Goal: Information Seeking & Learning: Learn about a topic

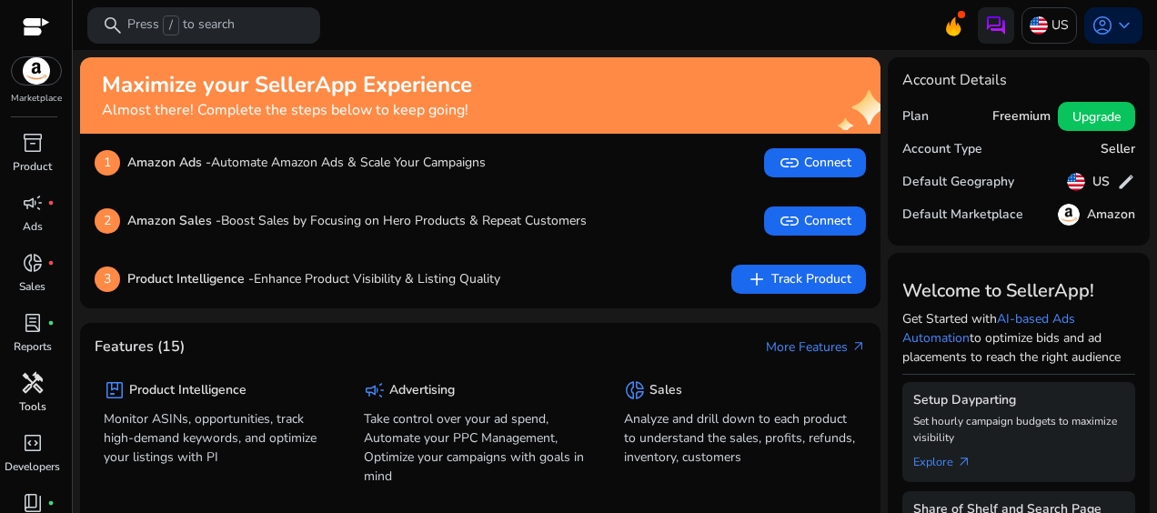
click at [27, 385] on span "handyman" at bounding box center [33, 383] width 22 height 22
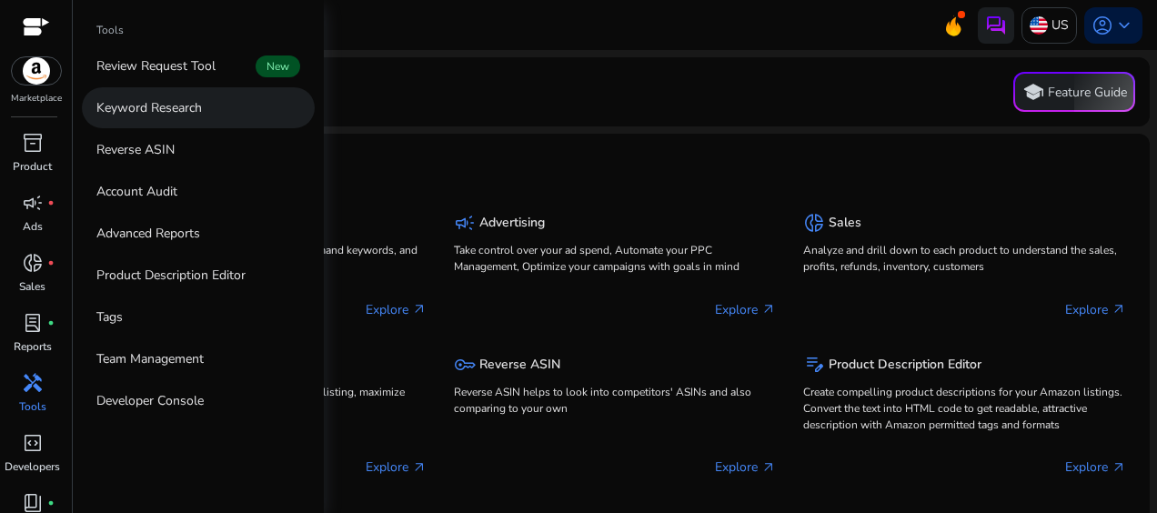
click at [147, 113] on p "Keyword Research" at bounding box center [148, 107] width 105 height 19
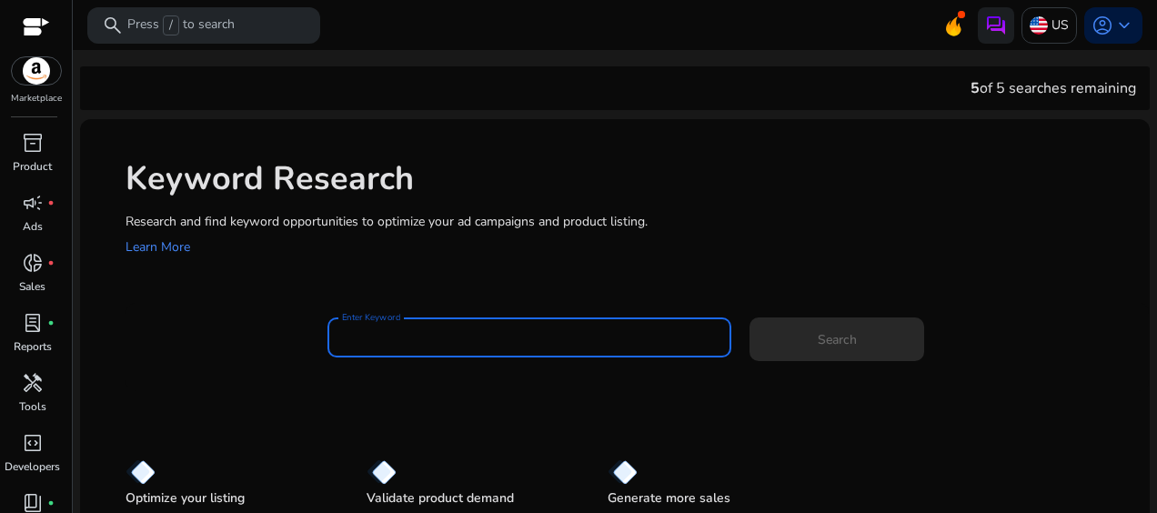
click at [358, 337] on input "Enter Keyword" at bounding box center [529, 337] width 375 height 20
paste input "**********"
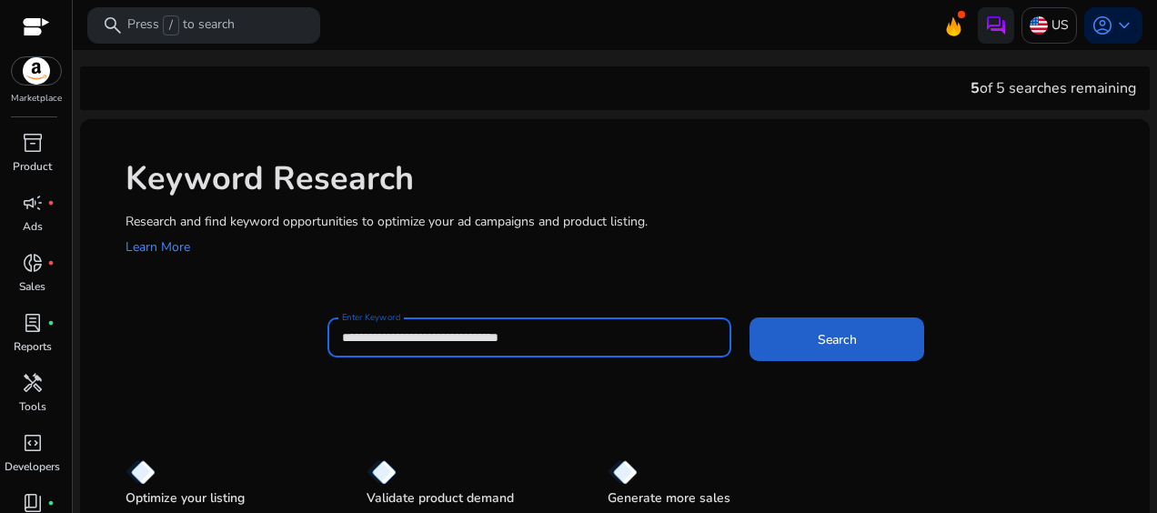
type input "**********"
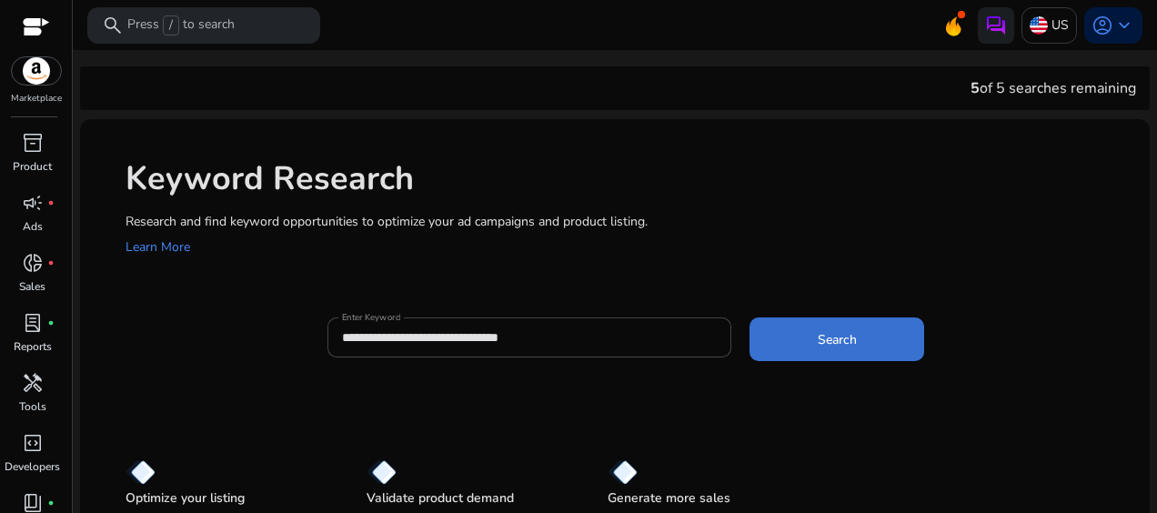
click at [807, 355] on span at bounding box center [836, 339] width 175 height 44
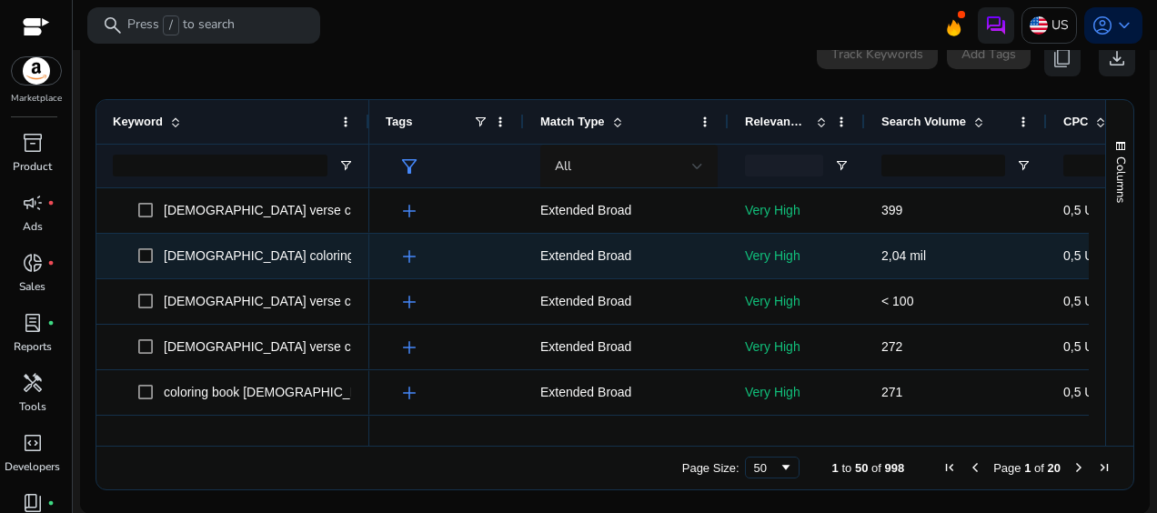
scroll to position [91, 0]
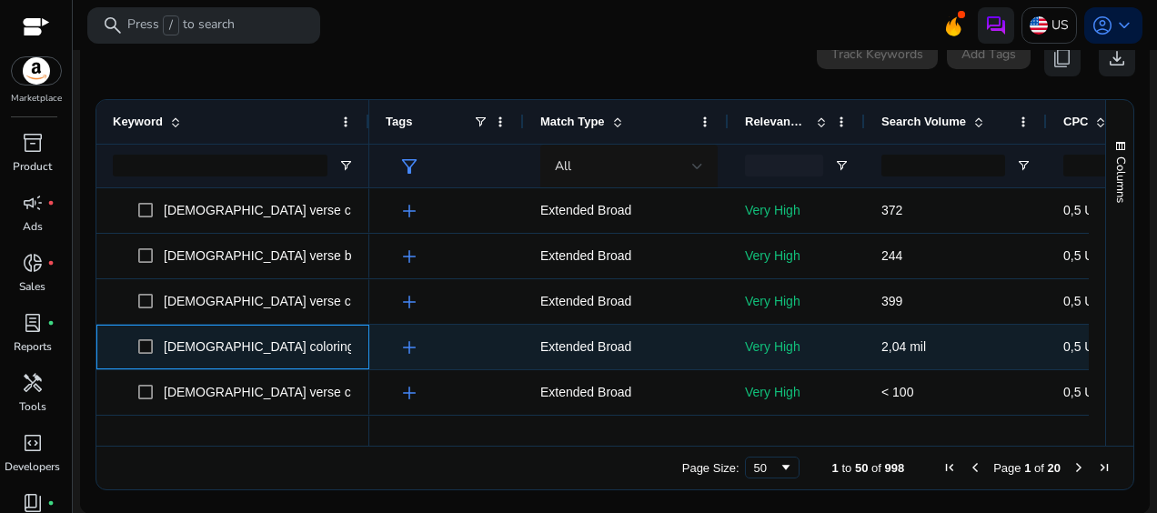
click at [435, 342] on icon ".st0{fill:#2c8af8}" at bounding box center [441, 347] width 12 height 12
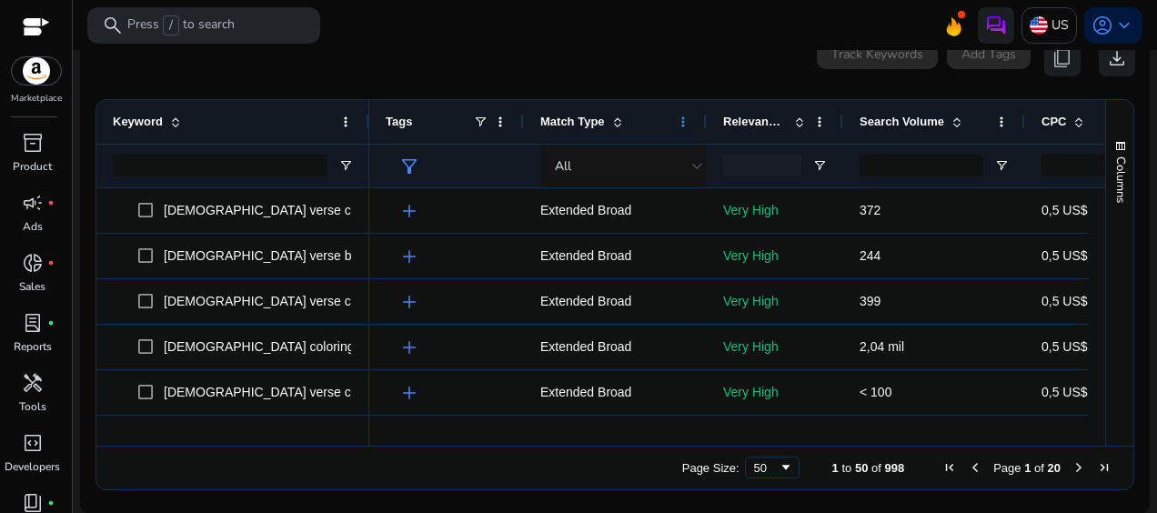
drag, startPoint x: 724, startPoint y: 121, endPoint x: 676, endPoint y: 116, distance: 47.5
click at [676, 116] on div "Match Type" at bounding box center [615, 122] width 183 height 44
drag, startPoint x: 522, startPoint y: 119, endPoint x: 501, endPoint y: 125, distance: 21.6
click at [494, 120] on div "Tags" at bounding box center [446, 122] width 155 height 44
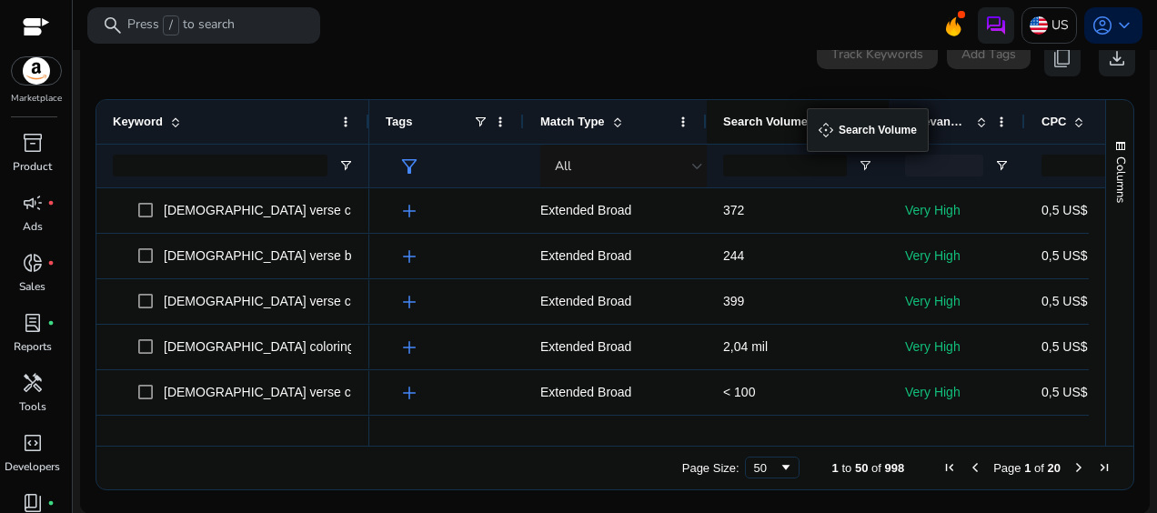
drag, startPoint x: 842, startPoint y: 124, endPoint x: 816, endPoint y: 119, distance: 26.8
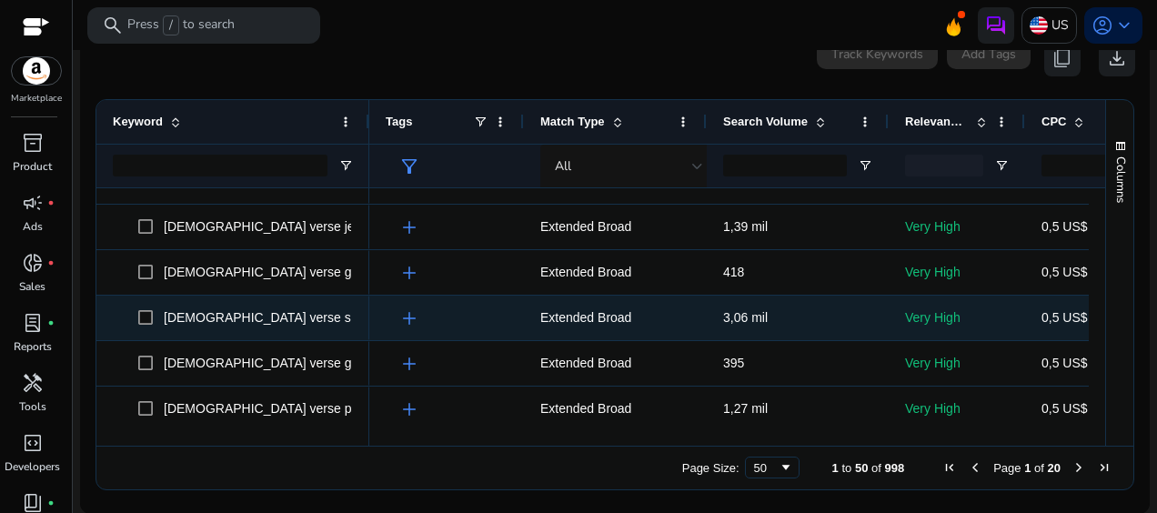
scroll to position [1000, 0]
